Goal: Task Accomplishment & Management: Use online tool/utility

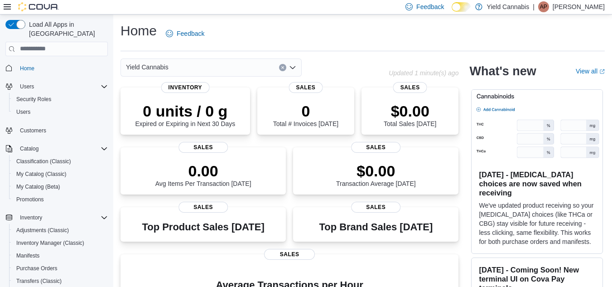
scroll to position [45, 0]
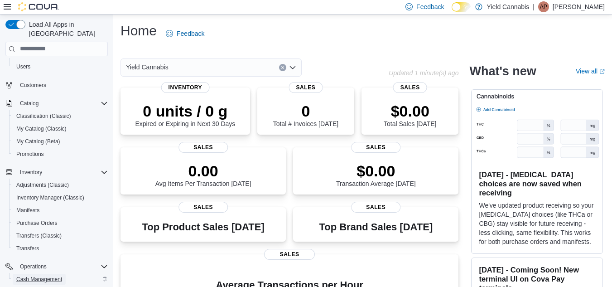
click at [25, 275] on span "Cash Management" at bounding box center [39, 278] width 46 height 7
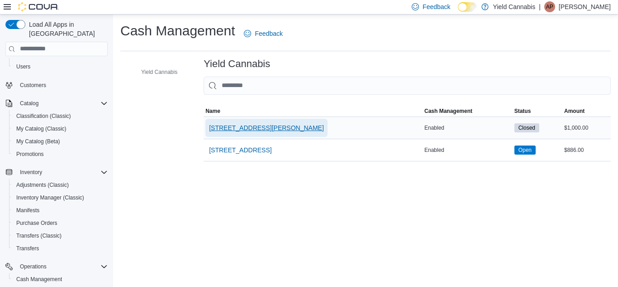
click at [234, 127] on span "[STREET_ADDRESS][PERSON_NAME]" at bounding box center [266, 127] width 115 height 9
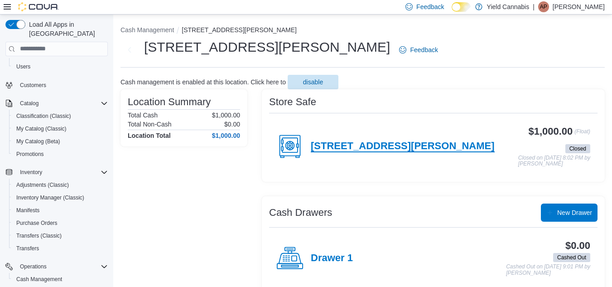
click at [332, 152] on h4 "[STREET_ADDRESS][PERSON_NAME]" at bounding box center [403, 146] width 184 height 12
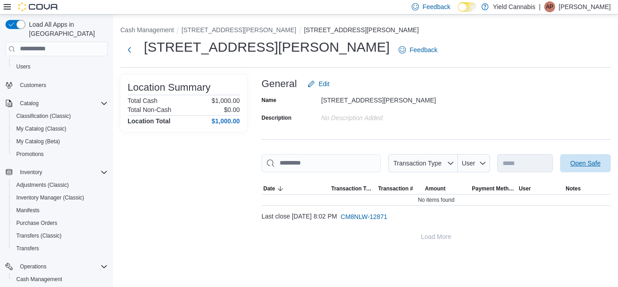
drag, startPoint x: 585, startPoint y: 157, endPoint x: 107, endPoint y: 58, distance: 487.8
click at [585, 157] on span "Open Safe" at bounding box center [586, 163] width 40 height 18
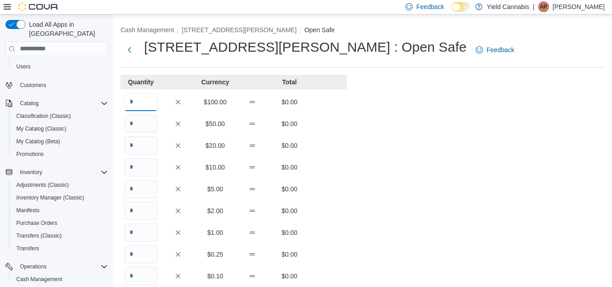
click at [139, 106] on input "Quantity" at bounding box center [141, 102] width 34 height 18
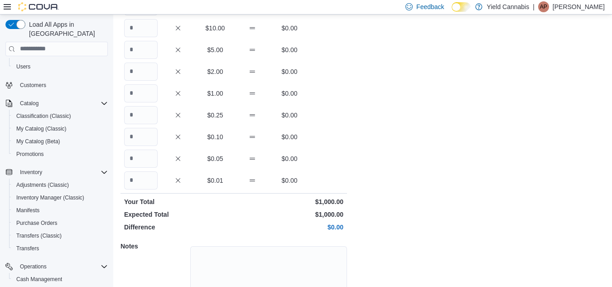
scroll to position [200, 0]
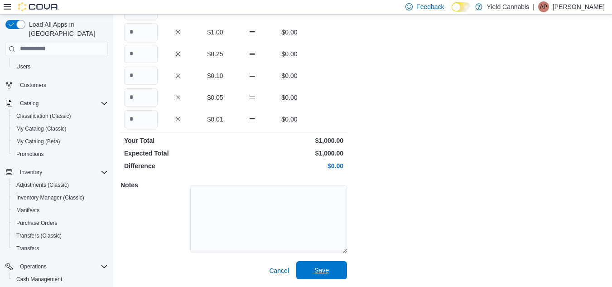
type input "**"
click at [327, 278] on span "Save" at bounding box center [322, 270] width 40 height 18
